Goal: Task Accomplishment & Management: Complete application form

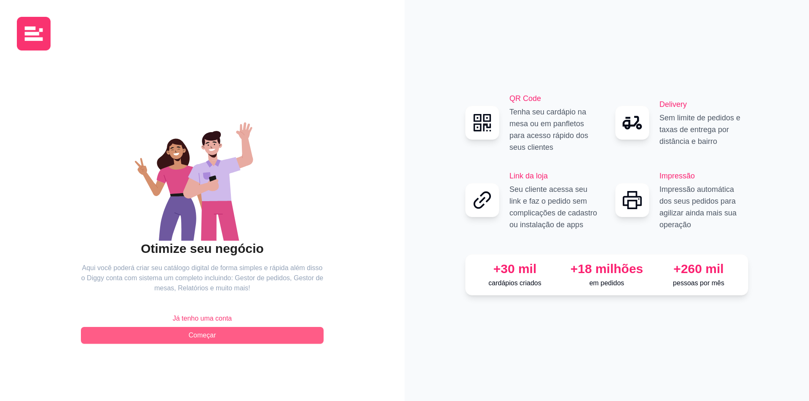
click at [265, 331] on button "Começar" at bounding box center [202, 335] width 243 height 17
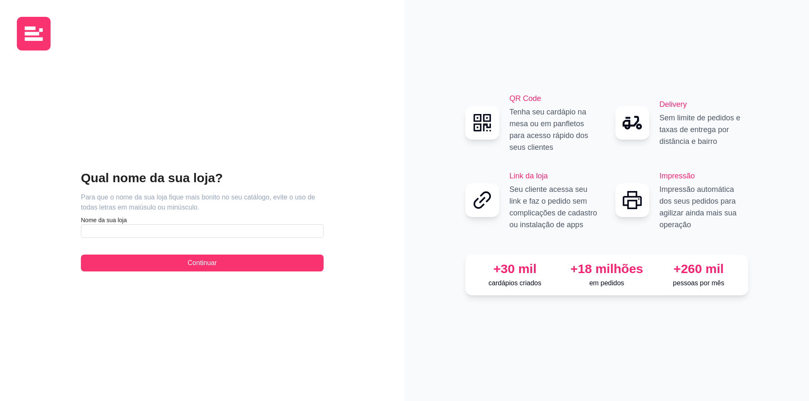
click at [198, 244] on div "Qual nome da sua loja? Para que o nome da sua loja fique mais bonito no seu cat…" at bounding box center [202, 221] width 243 height 102
click at [201, 235] on input "text" at bounding box center [202, 230] width 243 height 13
click at [202, 231] on input "text" at bounding box center [202, 230] width 243 height 13
paste input "Restaurante Amor e Sabor"
type input "Restaurante Amor e Sabor"
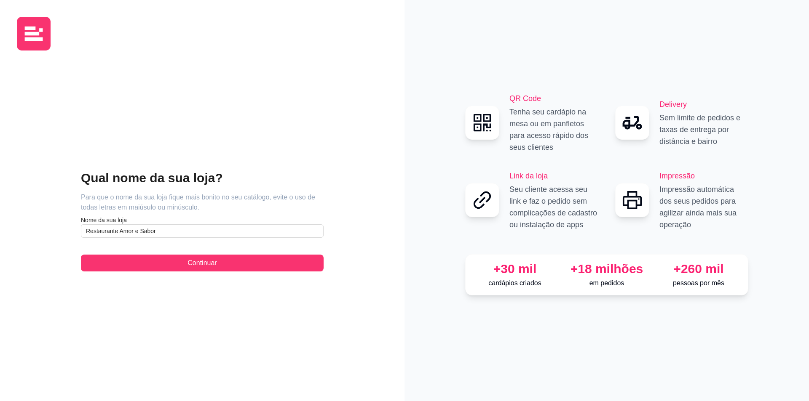
drag, startPoint x: 238, startPoint y: 273, endPoint x: 240, endPoint y: 266, distance: 6.9
click at [238, 273] on div "Qual nome da sua loja? Para que o nome da sua loja fique mais bonito no seu cat…" at bounding box center [202, 220] width 371 height 327
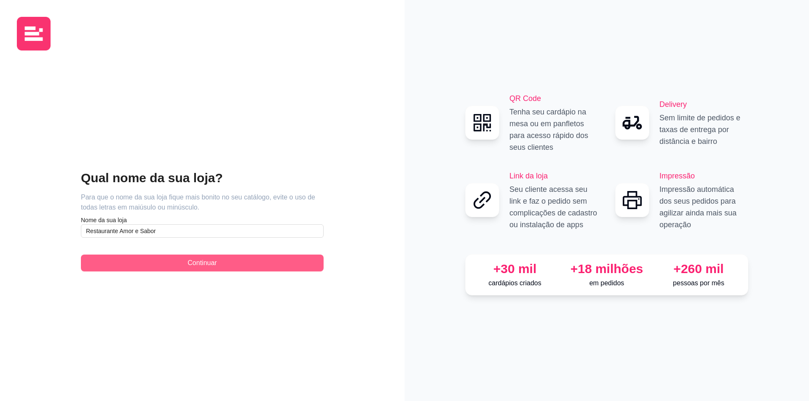
click at [240, 265] on button "Continuar" at bounding box center [202, 263] width 243 height 17
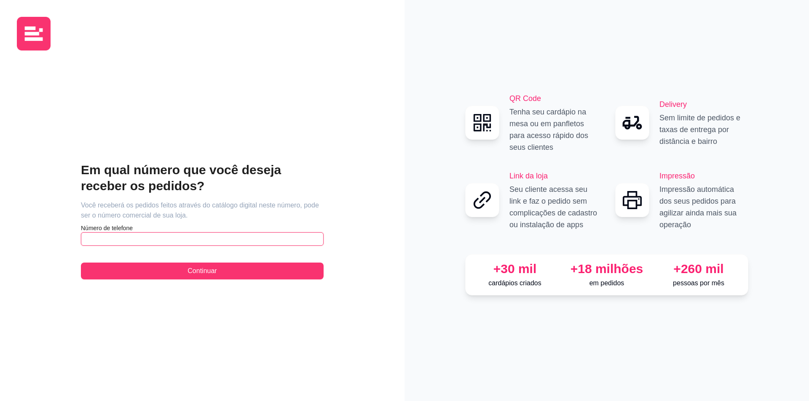
click at [199, 244] on input "text" at bounding box center [202, 238] width 243 height 13
paste input "[PHONE_NUMBER]"
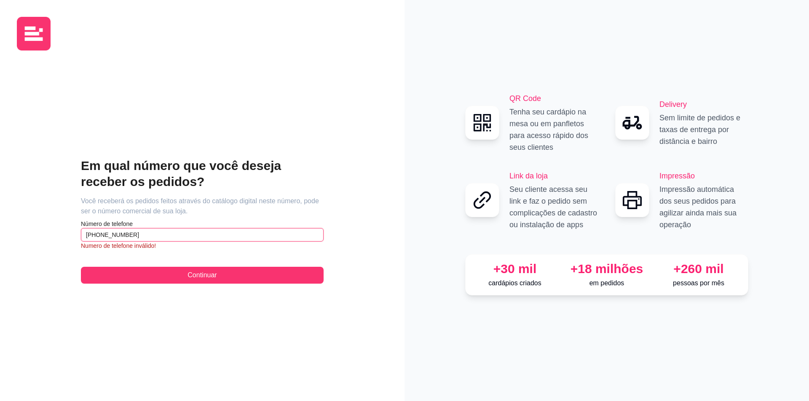
paste input "92) 7220-"
paste input "9272-2020"
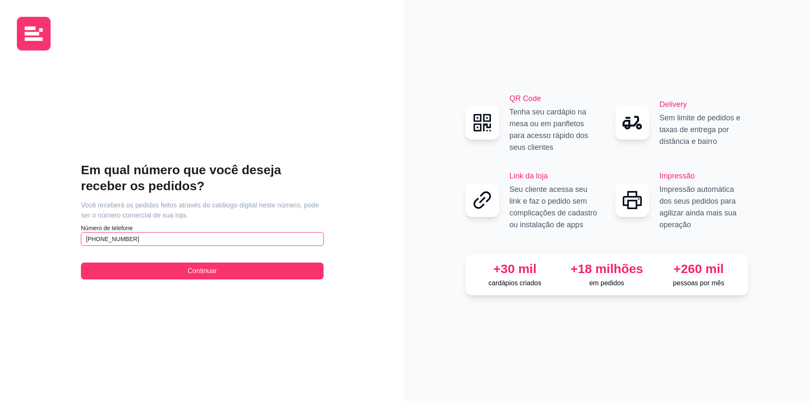
click at [115, 238] on input "[PHONE_NUMBER]" at bounding box center [202, 238] width 243 height 13
click at [117, 238] on input "[PHONE_NUMBER]" at bounding box center [202, 238] width 243 height 13
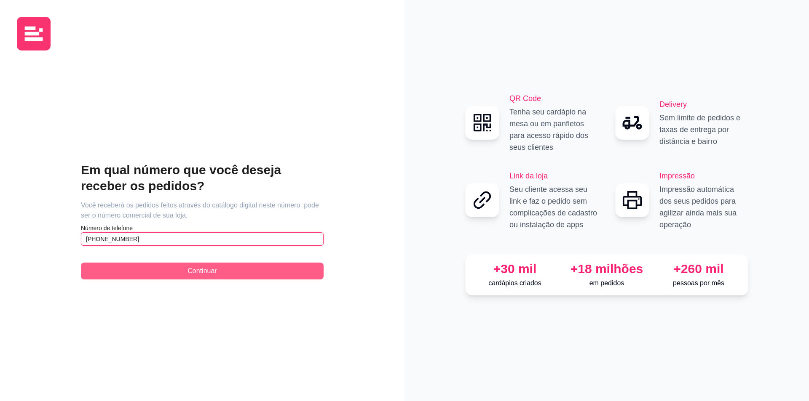
type input "[PHONE_NUMBER]"
click at [148, 266] on button "Continuar" at bounding box center [202, 271] width 243 height 17
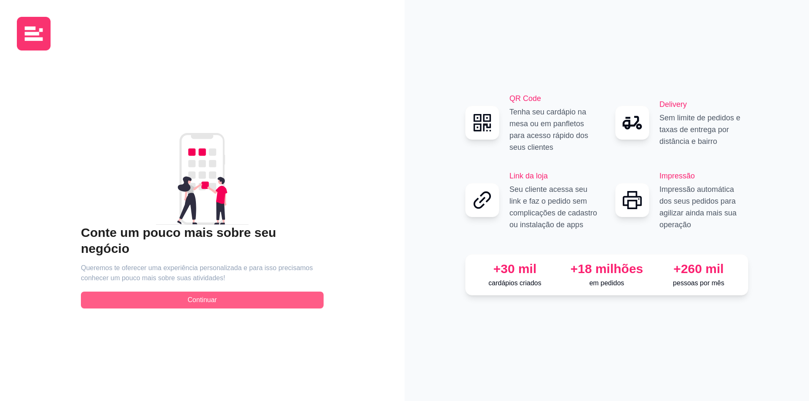
click at [204, 295] on span "Continuar" at bounding box center [201, 300] width 29 height 10
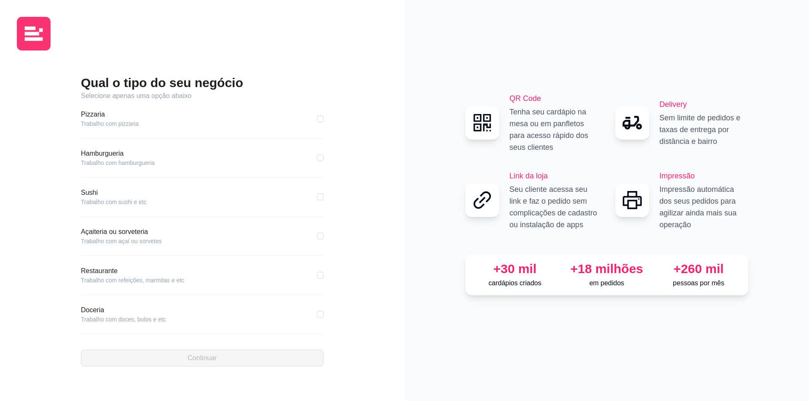
click at [224, 271] on div "Restaurante Trabalho com refeições, marmitas e etc" at bounding box center [202, 275] width 243 height 19
drag, startPoint x: 315, startPoint y: 274, endPoint x: 310, endPoint y: 274, distance: 5.1
click at [317, 274] on input "checkbox" at bounding box center [320, 275] width 7 height 7
checkbox input "true"
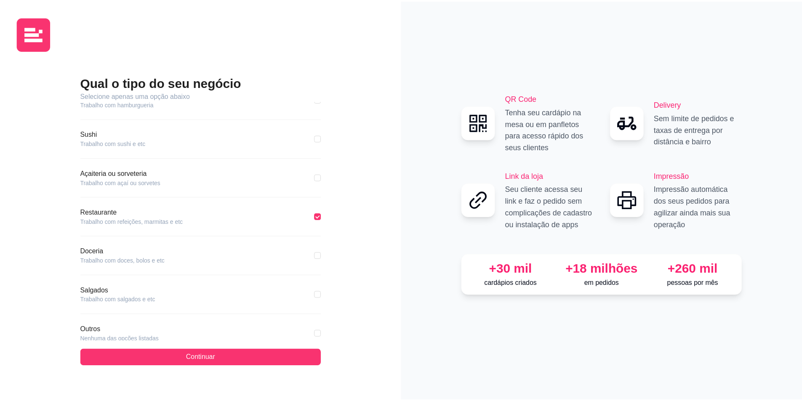
scroll to position [81, 0]
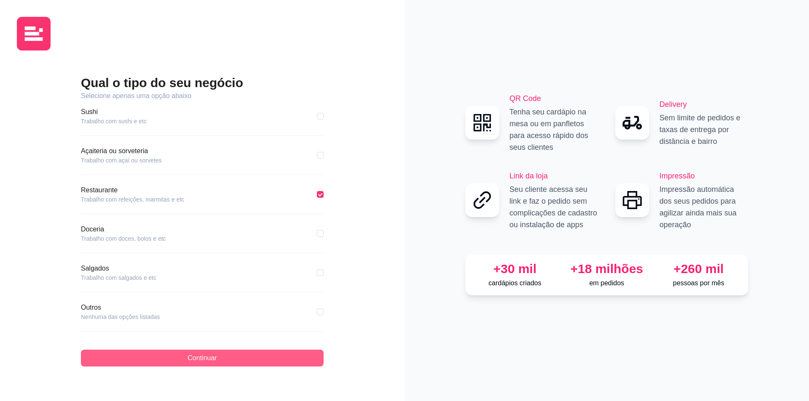
click at [203, 360] on span "Continuar" at bounding box center [201, 358] width 29 height 10
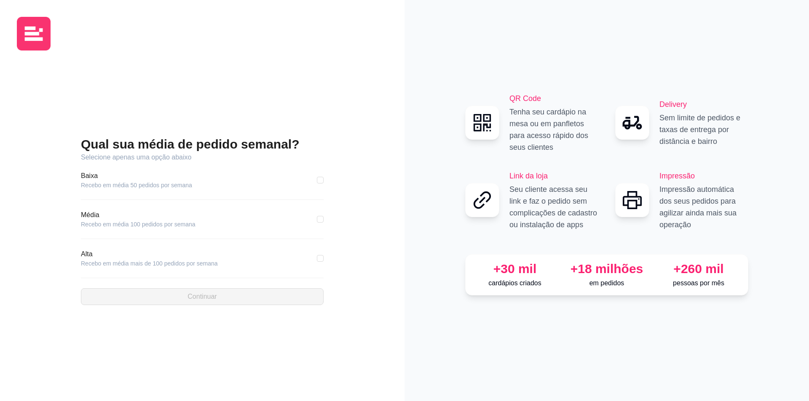
click at [311, 177] on div "Baixa Recebo em média 50 pedidos por semana" at bounding box center [202, 180] width 243 height 19
click at [317, 182] on div "Baixa Recebo em média 50 pedidos por semana" at bounding box center [202, 180] width 243 height 19
click at [321, 183] on label at bounding box center [320, 180] width 7 height 9
click at [321, 183] on input "checkbox" at bounding box center [320, 180] width 7 height 7
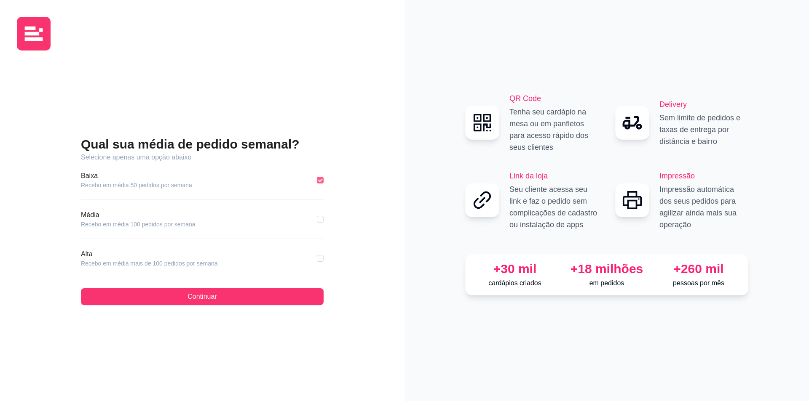
click at [319, 179] on input "checkbox" at bounding box center [320, 180] width 7 height 7
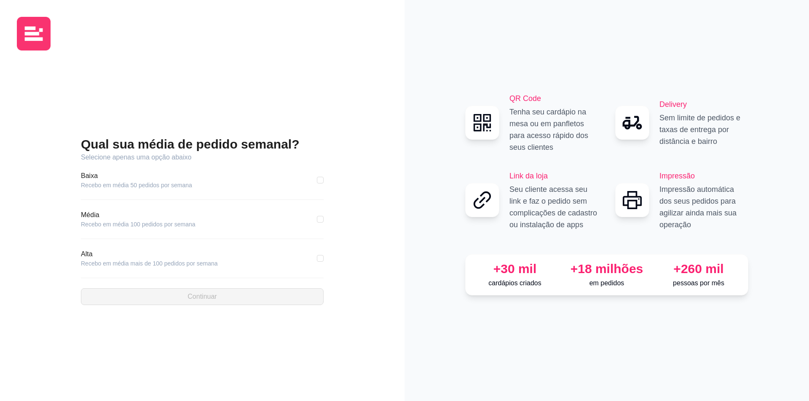
click at [315, 184] on div "Baixa Recebo em média 50 pedidos por semana" at bounding box center [202, 180] width 243 height 19
click at [323, 176] on div "Qual sua média de pedido semanal? Selecione apenas uma opção abaixo [GEOGRAPHIC…" at bounding box center [202, 220] width 371 height 327
click at [323, 182] on input "checkbox" at bounding box center [320, 180] width 7 height 7
checkbox input "true"
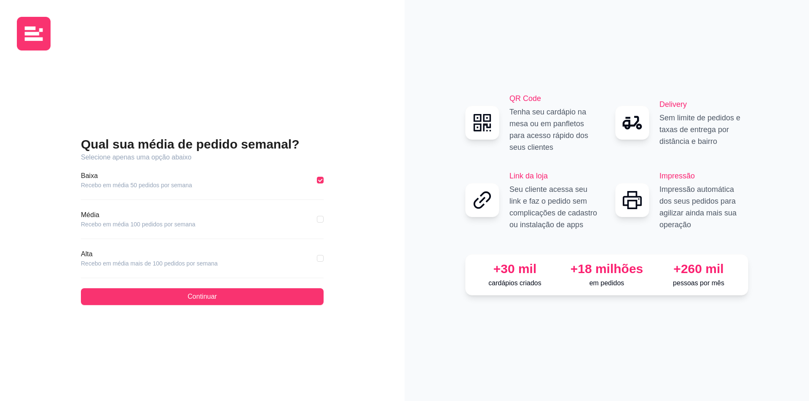
drag, startPoint x: 323, startPoint y: 224, endPoint x: 321, endPoint y: 220, distance: 4.8
click at [323, 224] on div "Média Recebo em média 100 pedidos por semana" at bounding box center [202, 219] width 243 height 19
click at [321, 219] on input "checkbox" at bounding box center [320, 219] width 7 height 7
checkbox input "true"
click at [318, 180] on input "checkbox" at bounding box center [320, 180] width 7 height 7
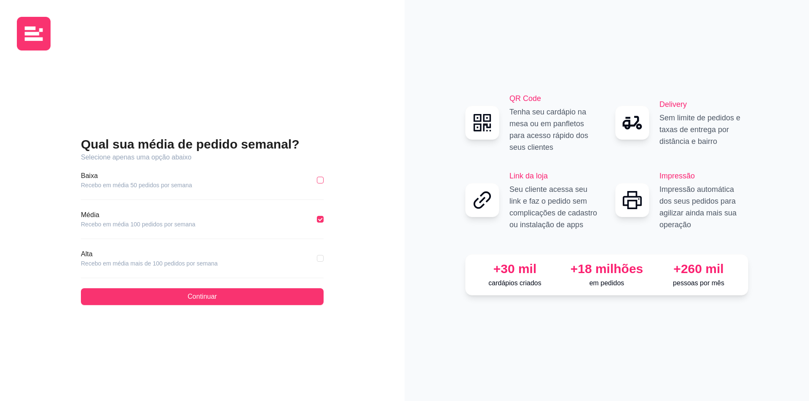
checkbox input "true"
checkbox input "false"
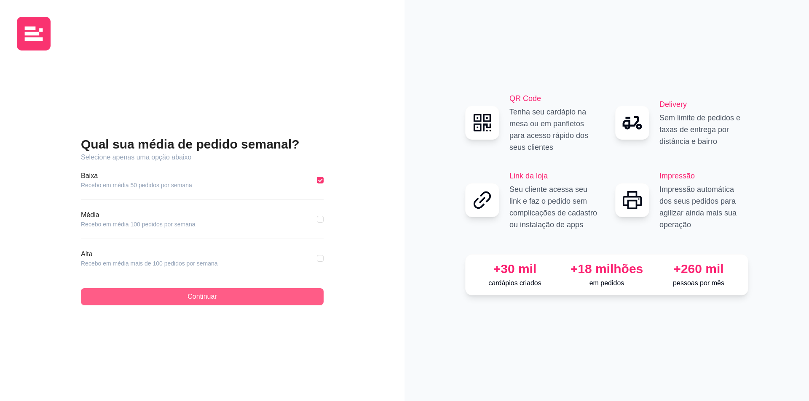
click at [275, 294] on button "Continuar" at bounding box center [202, 297] width 243 height 17
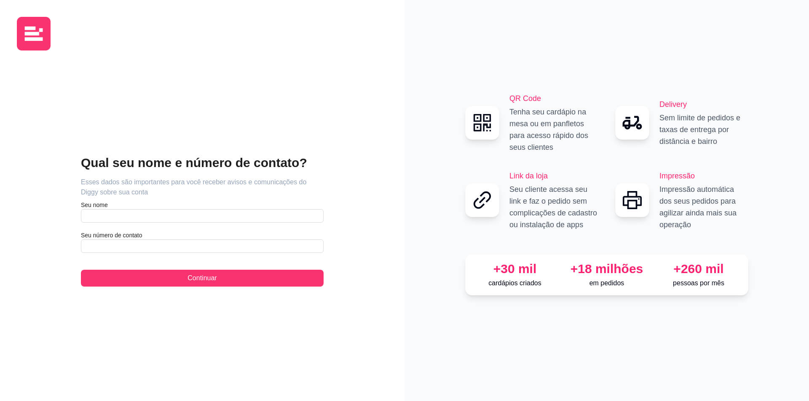
click at [171, 203] on article "Seu nome" at bounding box center [202, 205] width 243 height 8
click at [162, 214] on input "text" at bounding box center [202, 215] width 243 height 13
click at [155, 214] on input "text" at bounding box center [202, 215] width 243 height 13
type input "Nice"
paste input "(92) 7220-20"
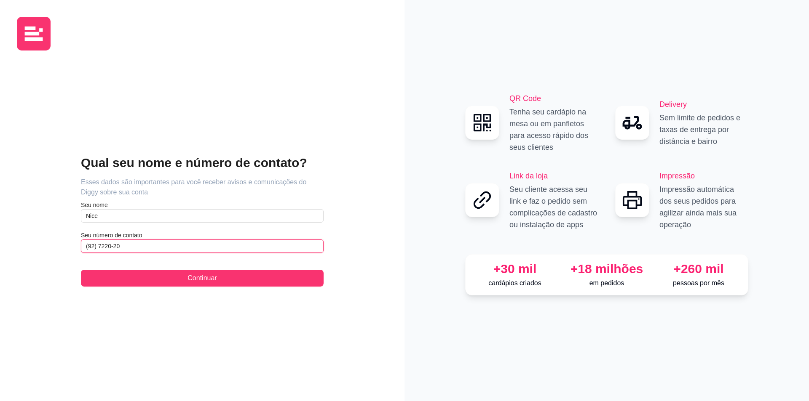
drag, startPoint x: 140, startPoint y: 251, endPoint x: 0, endPoint y: 145, distance: 175.0
click at [0, 198] on div "Qual seu nome e número de contato? Esses dados são importantes para você recebe…" at bounding box center [202, 200] width 404 height 401
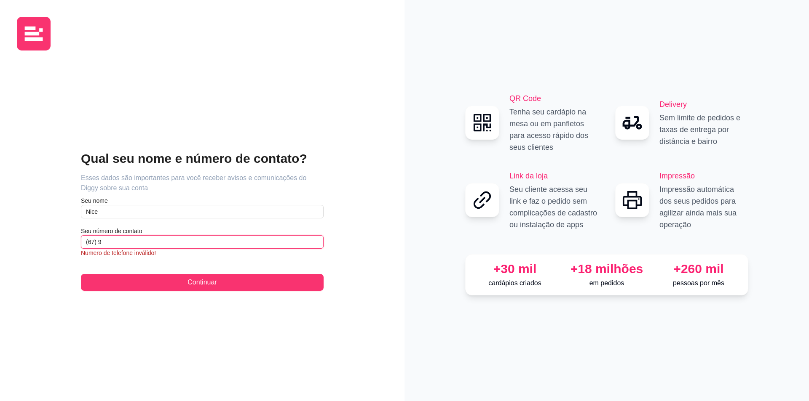
paste input "9272-2020"
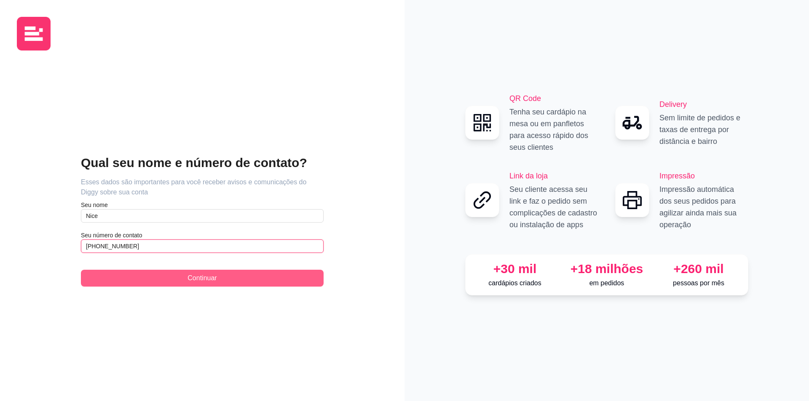
type input "[PHONE_NUMBER]"
click at [271, 284] on button "Continuar" at bounding box center [202, 278] width 243 height 17
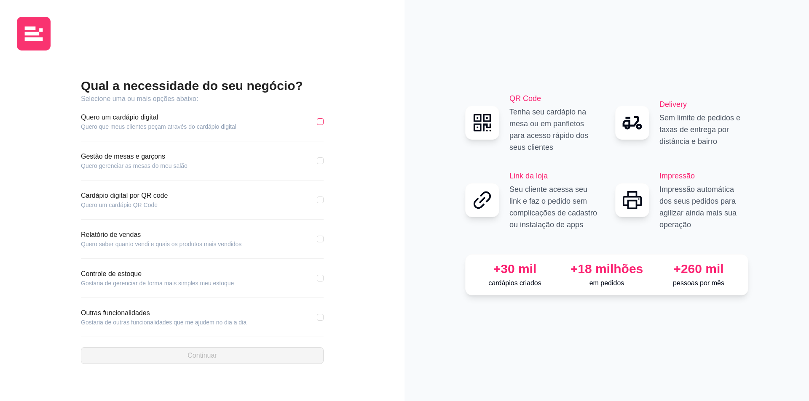
click at [318, 125] on label at bounding box center [320, 121] width 7 height 9
click at [318, 125] on input "checkbox" at bounding box center [320, 121] width 7 height 7
checkbox input "true"
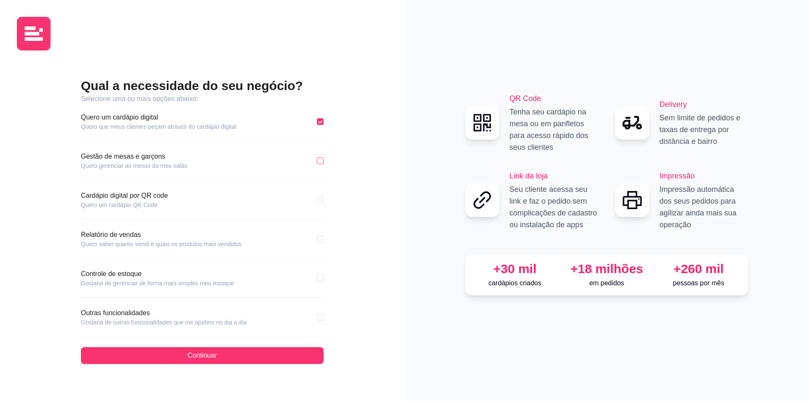
click at [323, 159] on input "checkbox" at bounding box center [320, 161] width 7 height 7
checkbox input "true"
click at [319, 200] on input "checkbox" at bounding box center [320, 200] width 7 height 7
checkbox input "true"
click at [323, 241] on input "checkbox" at bounding box center [320, 239] width 7 height 7
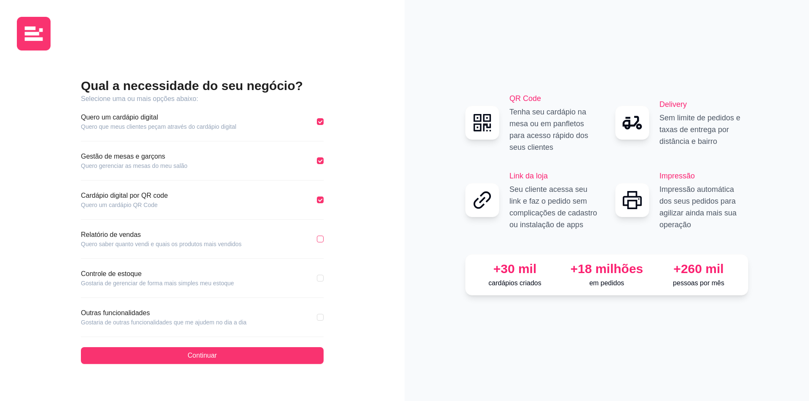
checkbox input "true"
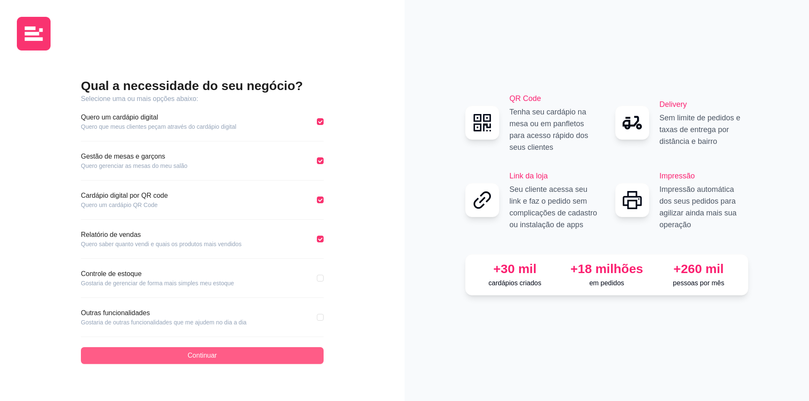
click at [233, 355] on button "Continuar" at bounding box center [202, 355] width 243 height 17
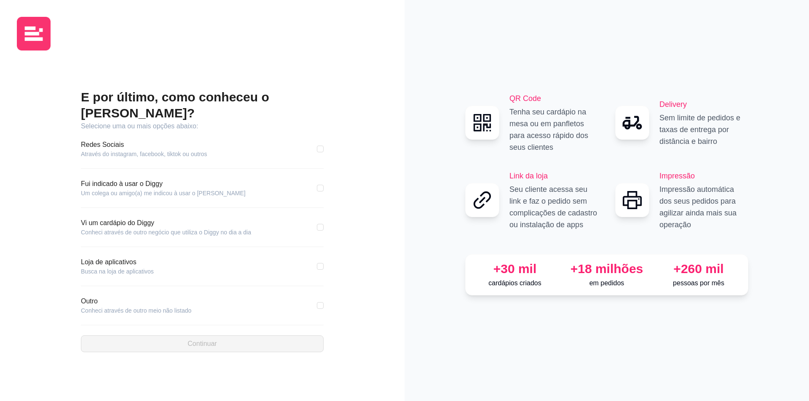
click at [249, 179] on div "Fui indicado à usar o Diggy Um colega ou amigo(a) me indicou à usar o [PERSON_N…" at bounding box center [202, 188] width 243 height 19
click at [319, 185] on input "checkbox" at bounding box center [320, 188] width 7 height 7
checkbox input "true"
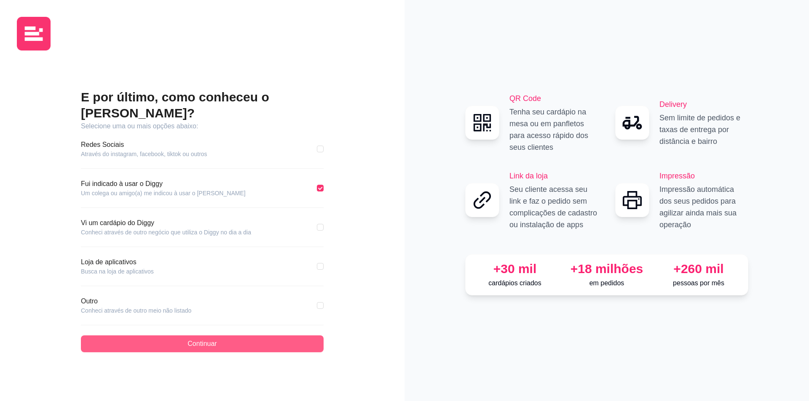
click at [206, 340] on span "Continuar" at bounding box center [201, 344] width 29 height 10
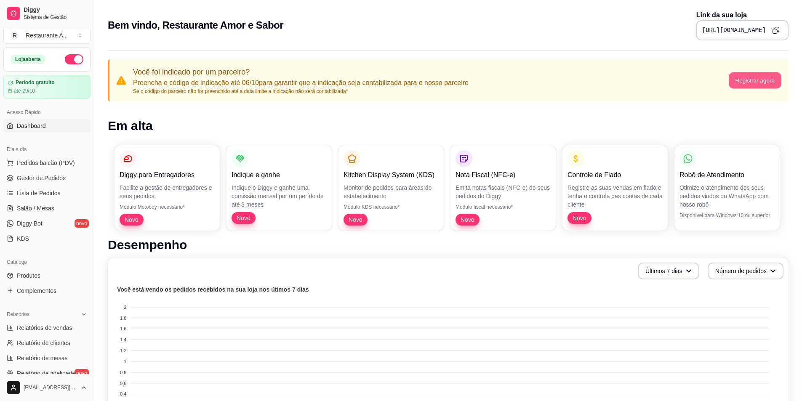
click at [765, 80] on button "Registrar agora" at bounding box center [755, 80] width 53 height 16
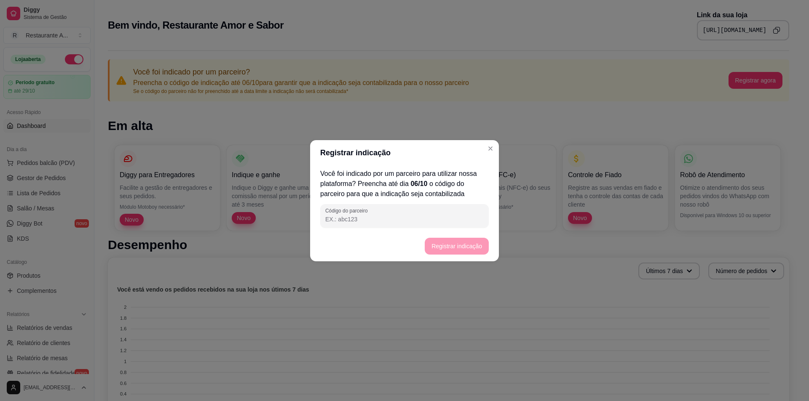
click at [425, 219] on input "Código do parceiro" at bounding box center [404, 219] width 158 height 8
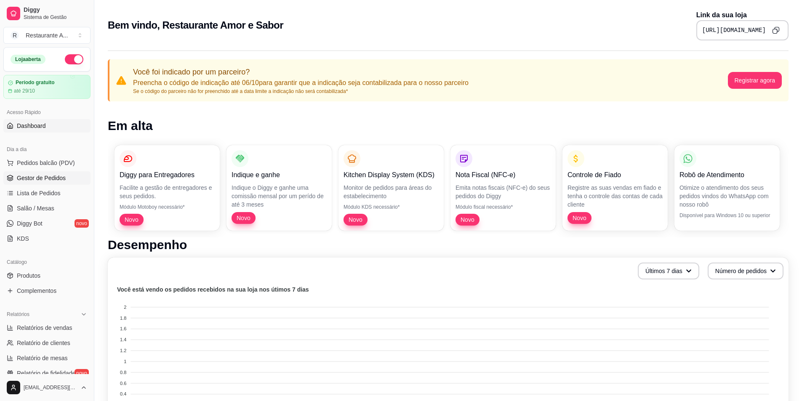
click at [49, 175] on span "Gestor de Pedidos" at bounding box center [41, 178] width 49 height 8
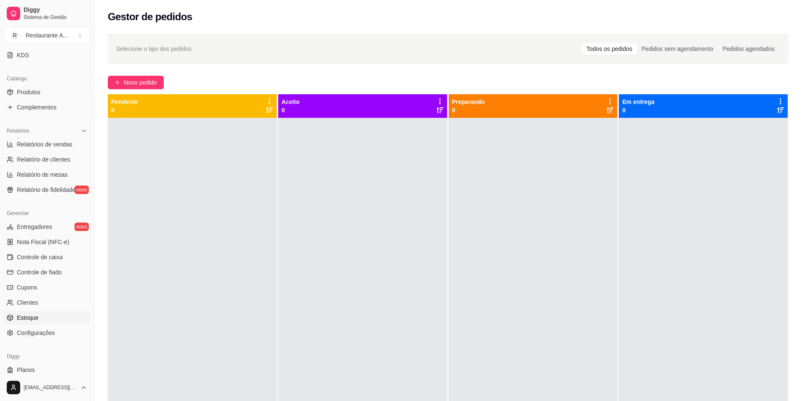
scroll to position [205, 0]
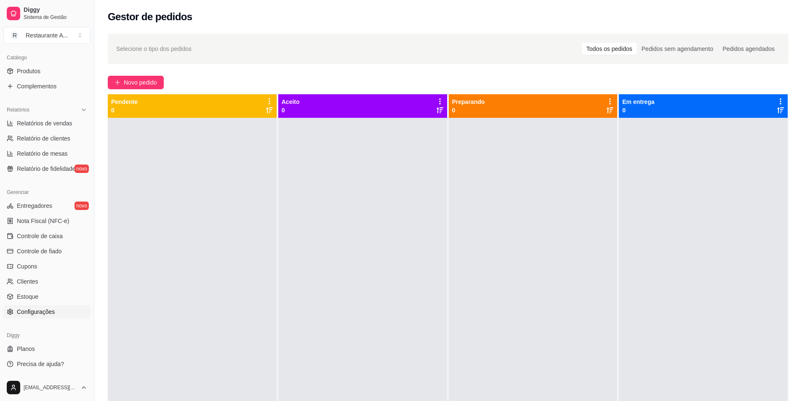
click at [46, 309] on span "Configurações" at bounding box center [36, 312] width 38 height 8
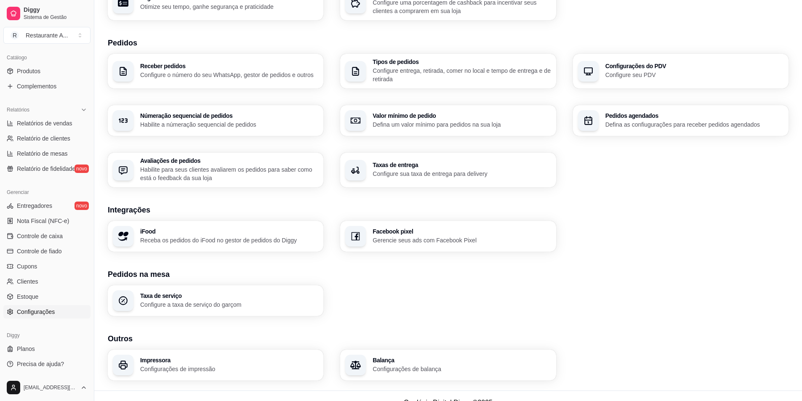
scroll to position [177, 0]
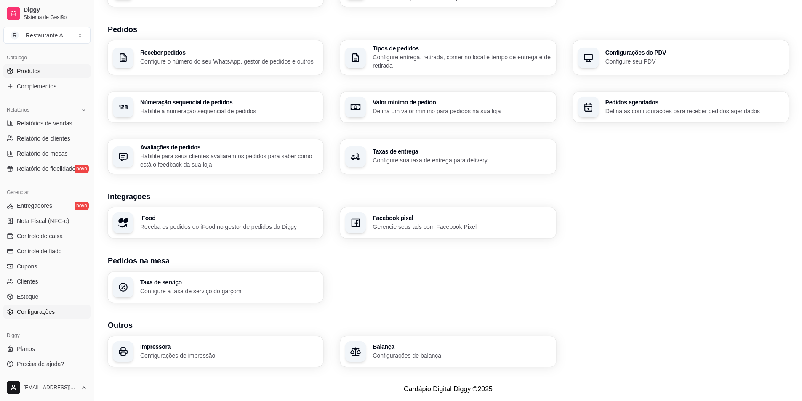
click at [51, 67] on link "Produtos" at bounding box center [46, 70] width 87 height 13
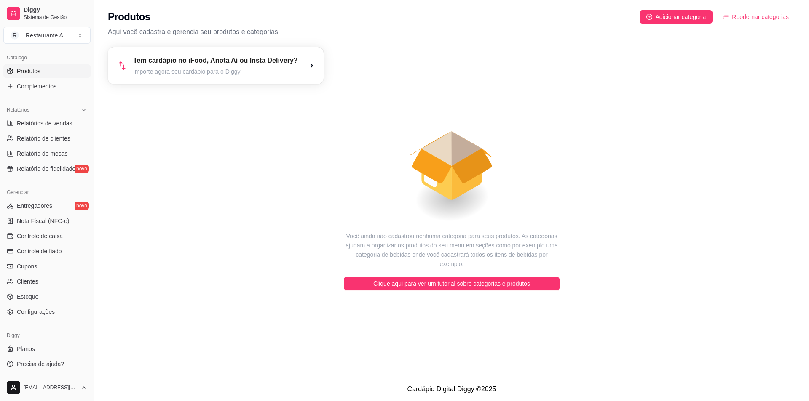
click at [243, 77] on div "Tem cardápio no iFood, Anota Aí ou Insta Delivery? Importe agora seu cardápio p…" at bounding box center [216, 65] width 216 height 37
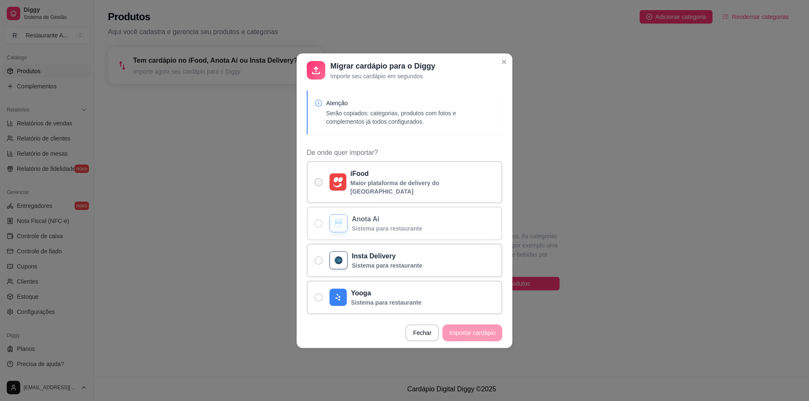
click at [423, 179] on p "iFood" at bounding box center [422, 174] width 144 height 10
click at [319, 184] on input "iFood Maior plataforma de delivery do [GEOGRAPHIC_DATA]" at bounding box center [316, 186] width 5 height 5
radio input "true"
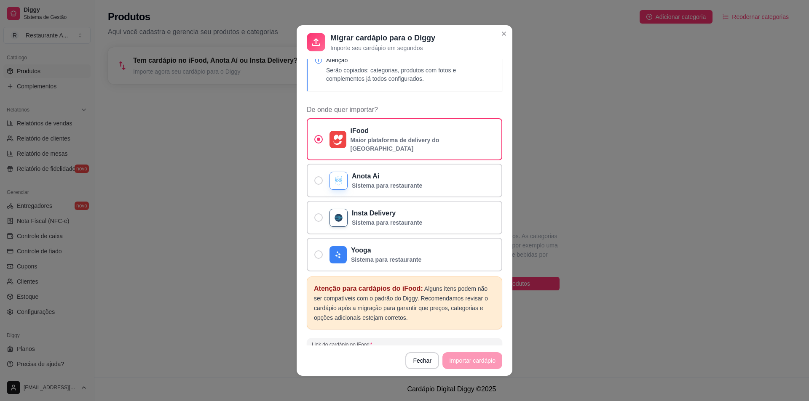
scroll to position [53, 0]
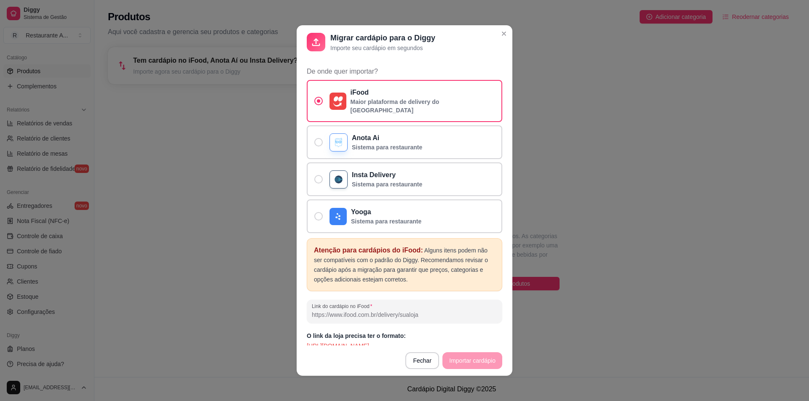
click at [361, 311] on input "Link do cardápio no iFood" at bounding box center [404, 315] width 185 height 8
click at [398, 342] on p "[URL][DOMAIN_NAME]" at bounding box center [404, 346] width 195 height 8
click at [373, 303] on div at bounding box center [404, 311] width 185 height 17
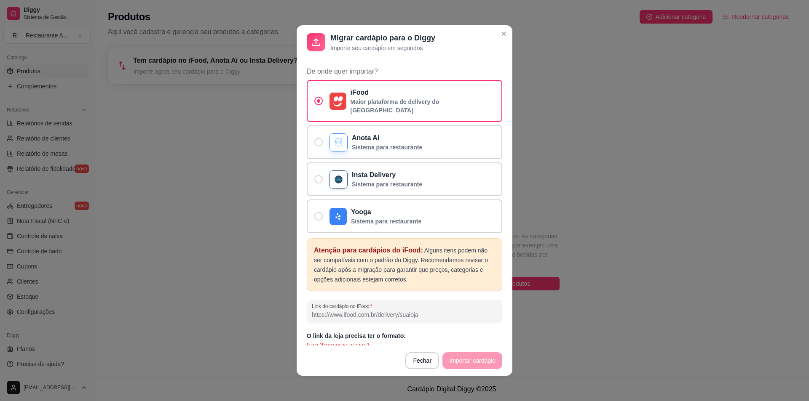
paste input "[URL][DOMAIN_NAME]"
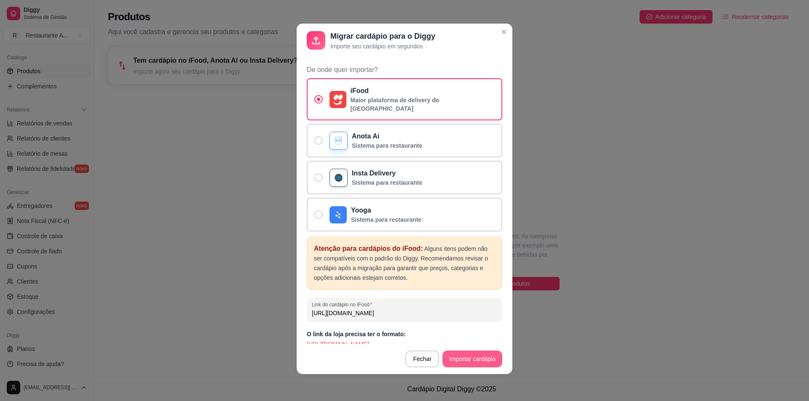
type input "[URL][DOMAIN_NAME]"
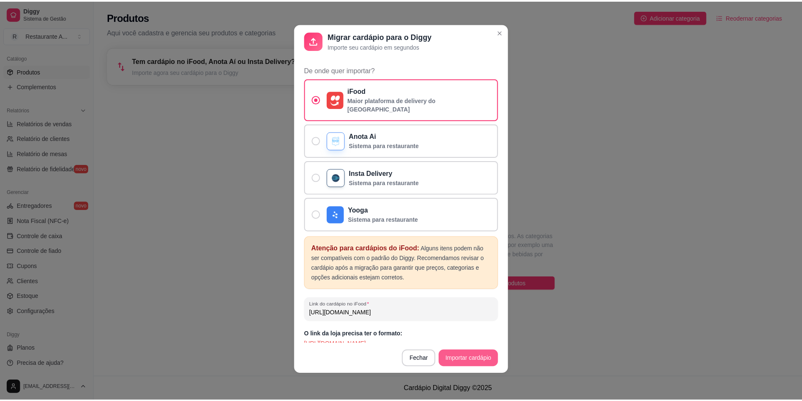
scroll to position [0, 0]
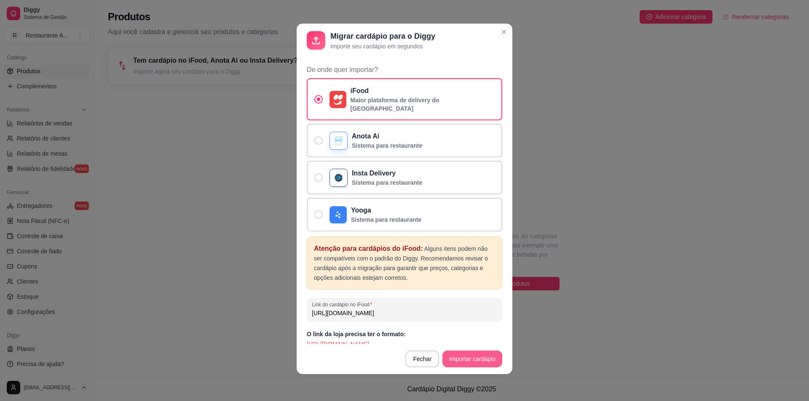
click at [470, 358] on button "Importar cardápio" at bounding box center [472, 359] width 60 height 17
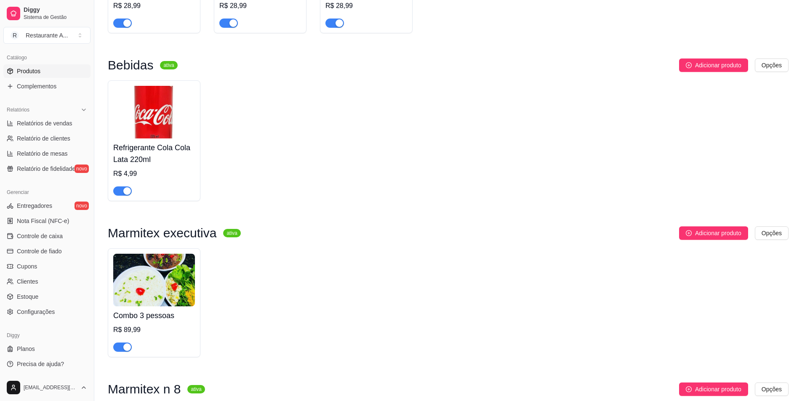
scroll to position [77, 0]
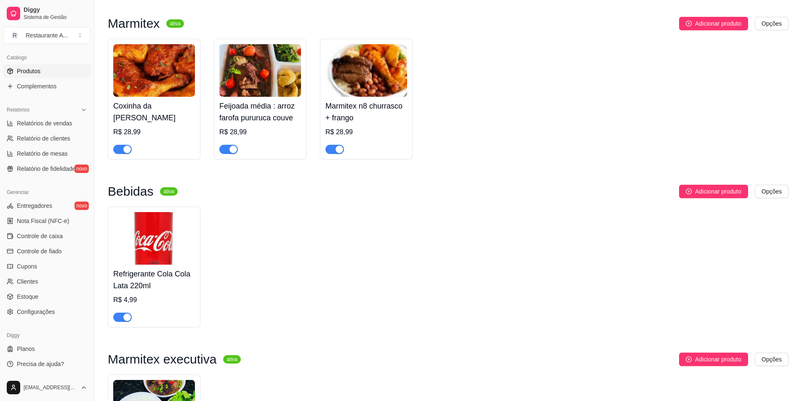
click at [265, 67] on img at bounding box center [260, 70] width 82 height 53
